Goal: Task Accomplishment & Management: Use online tool/utility

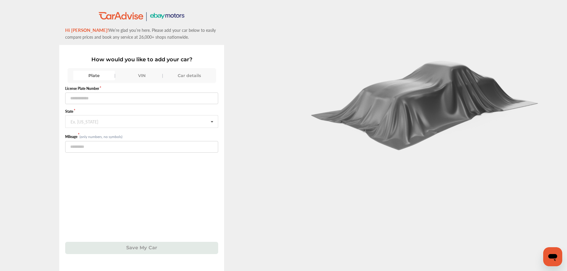
click at [145, 78] on div "VIN" at bounding box center [142, 76] width 42 height 10
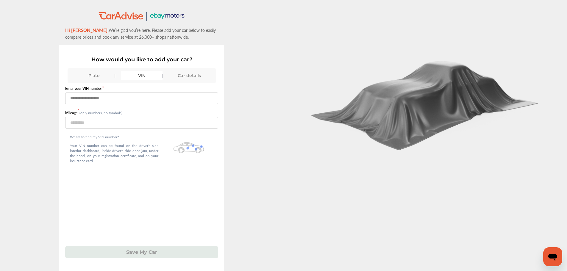
click at [201, 101] on input "text" at bounding box center [141, 98] width 153 height 12
click at [124, 103] on input "text" at bounding box center [141, 98] width 153 height 12
click at [192, 103] on input "text" at bounding box center [141, 98] width 153 height 12
click at [199, 93] on input "text" at bounding box center [141, 98] width 153 height 12
click at [327, 84] on img at bounding box center [425, 102] width 238 height 96
